Goal: Navigation & Orientation: Understand site structure

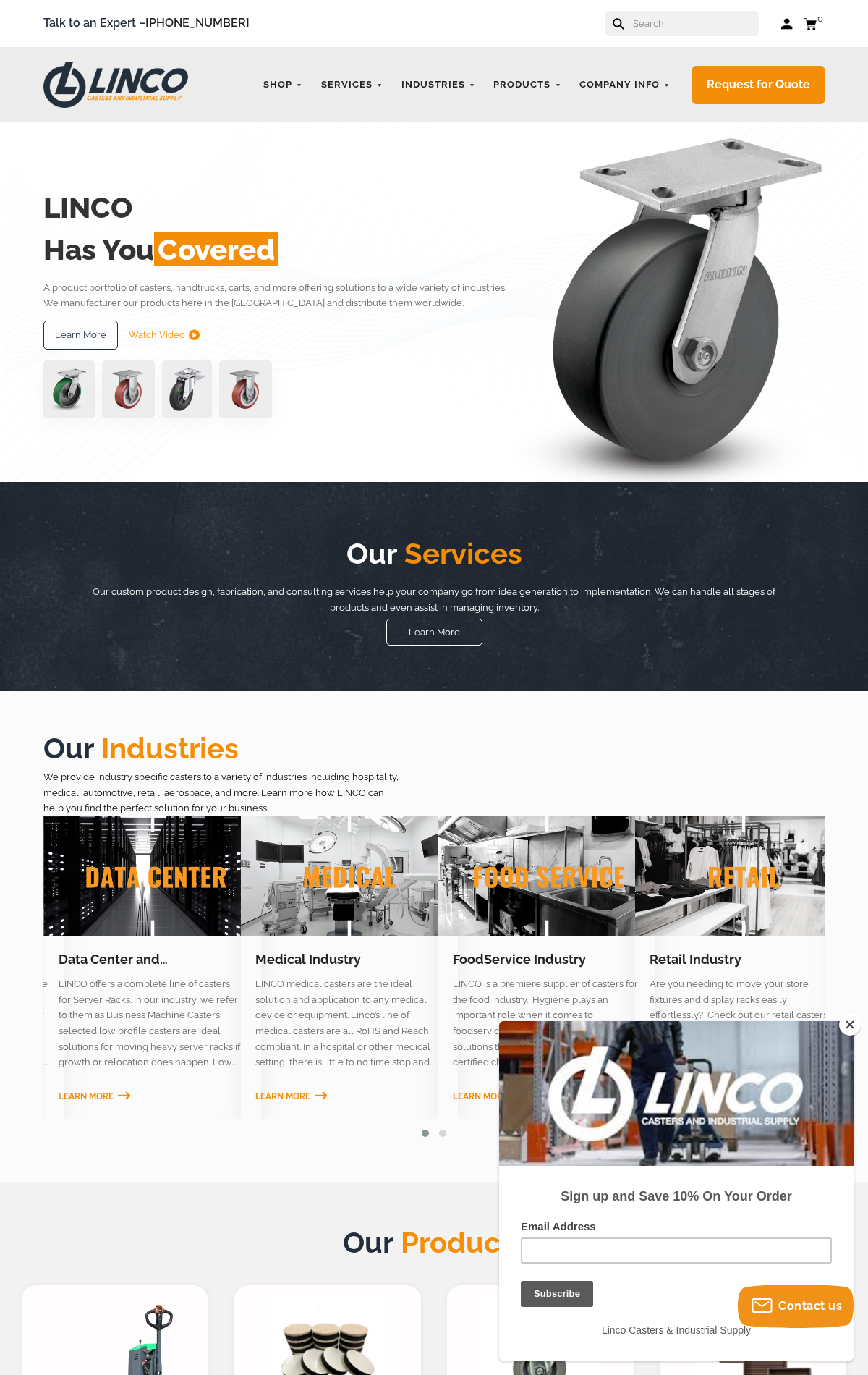
scroll to position [1461, 0]
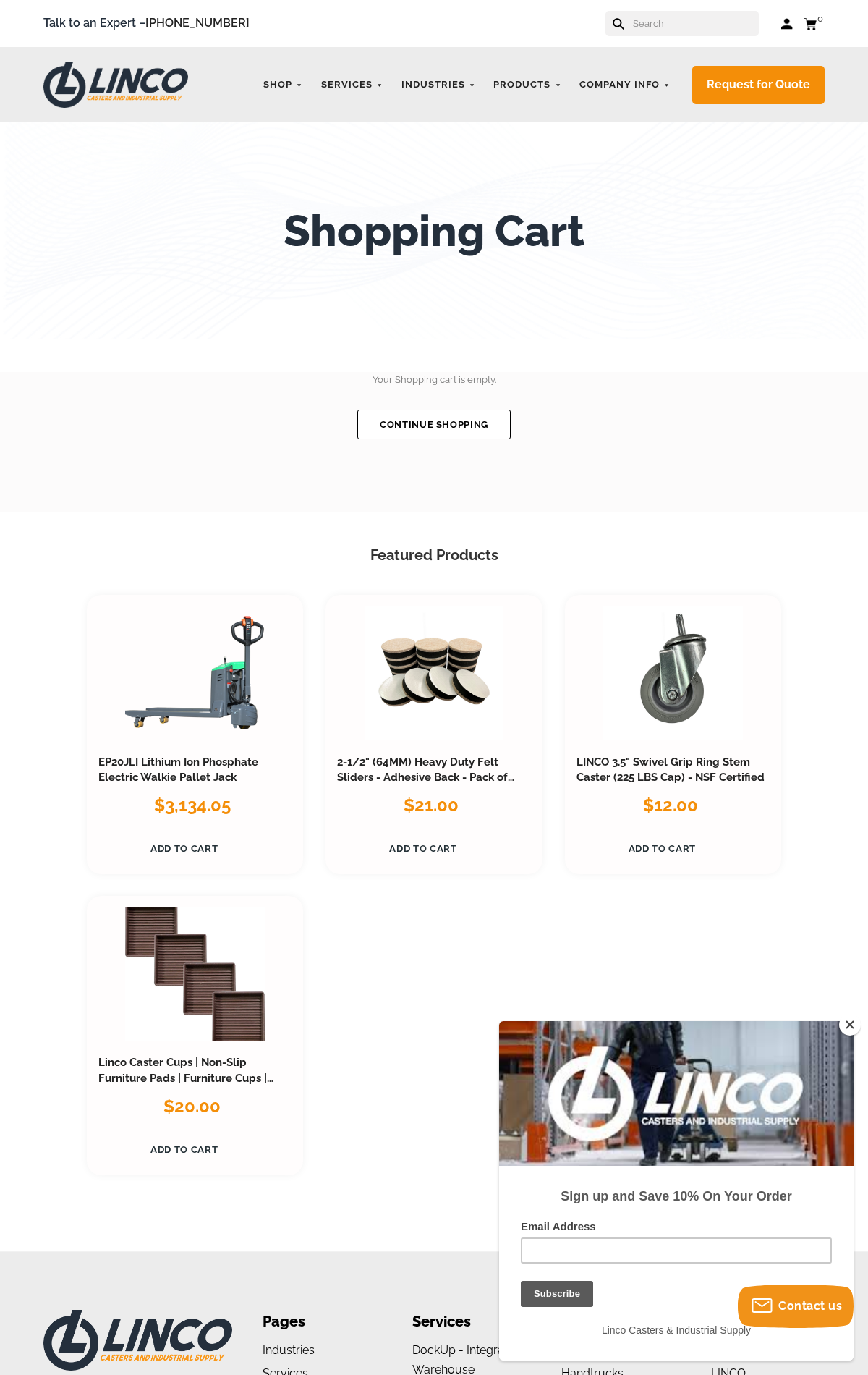
scroll to position [384, 0]
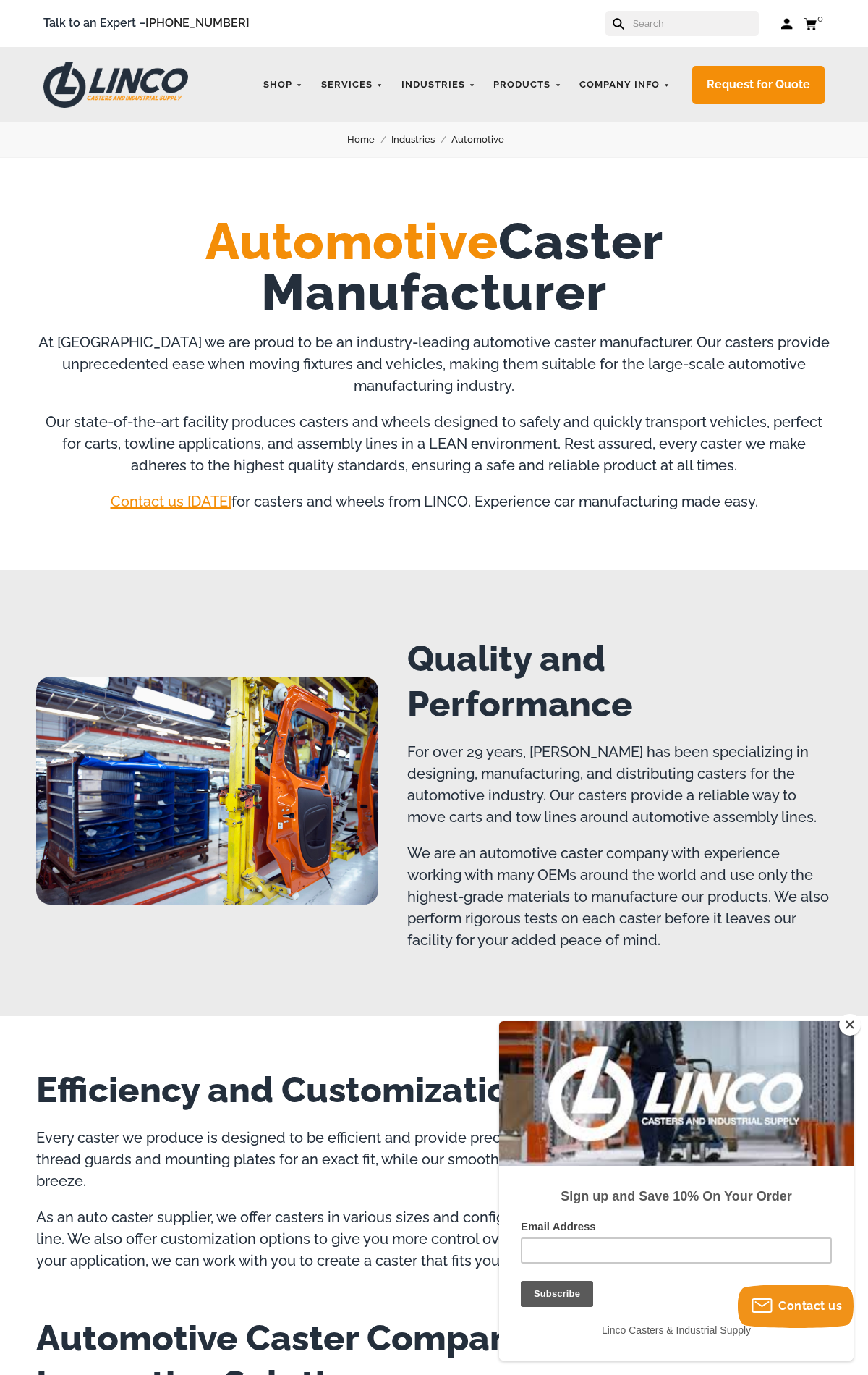
scroll to position [1711, 0]
